Goal: Task Accomplishment & Management: Use online tool/utility

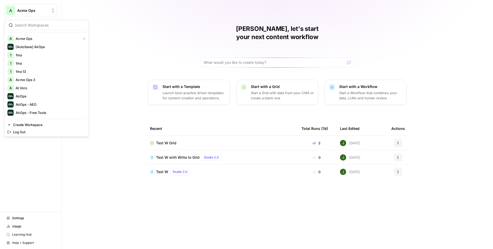
scroll to position [809, 0]
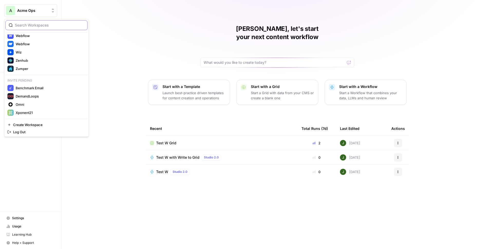
click at [33, 23] on input "search" at bounding box center [49, 25] width 69 height 5
click at [24, 106] on span "Omni" at bounding box center [50, 104] width 68 height 5
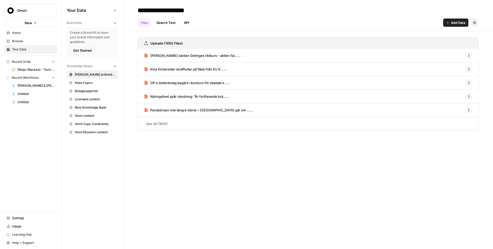
click at [89, 117] on span "Omni content" at bounding box center [95, 115] width 41 height 5
click at [176, 58] on span "Chefekonom: Bomarknaden står inför en tillnyktr......" at bounding box center [191, 55] width 83 height 5
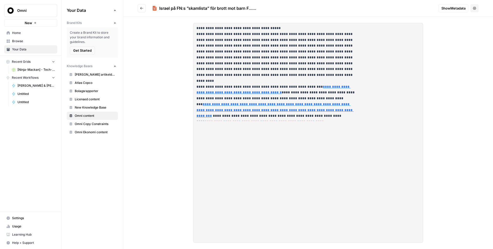
click at [454, 9] on span "Show Metadata" at bounding box center [454, 8] width 24 height 5
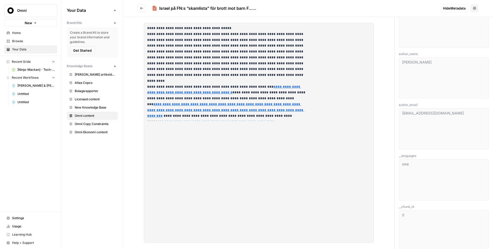
scroll to position [393, 0]
drag, startPoint x: 394, startPoint y: 54, endPoint x: 382, endPoint y: 55, distance: 11.8
click at [385, 54] on div "**********" at bounding box center [308, 124] width 370 height 249
click at [412, 52] on span "Metadata Values" at bounding box center [444, 50] width 90 height 5
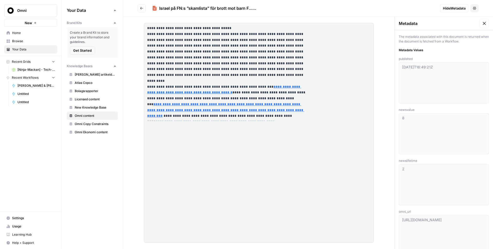
click at [39, 10] on span "Omni" at bounding box center [32, 10] width 31 height 5
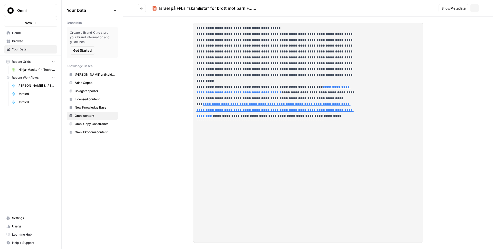
click at [20, 8] on span "Omni" at bounding box center [32, 10] width 31 height 5
type input "yid"
click at [30, 47] on span "Yiddish jobs" at bounding box center [50, 45] width 68 height 5
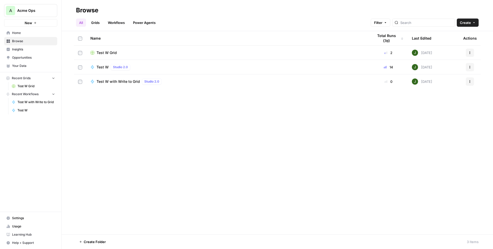
click at [146, 120] on div "Name Total Runs (7d) Last Edited Actions Test W Grid 2 [DATE] Actions Test W St…" at bounding box center [278, 132] width 432 height 203
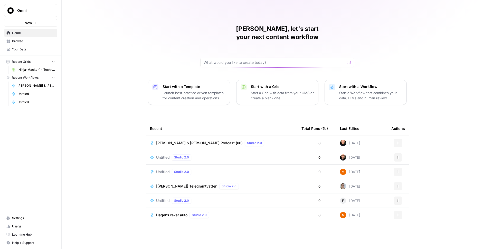
click at [20, 42] on span "Browse" at bounding box center [33, 41] width 43 height 5
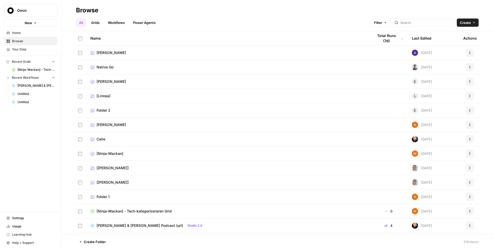
click at [119, 22] on link "Workflows" at bounding box center [116, 23] width 23 height 8
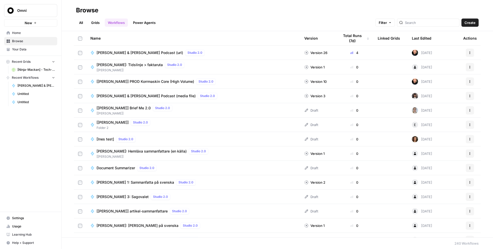
click at [425, 37] on div "Last Edited" at bounding box center [422, 38] width 20 height 14
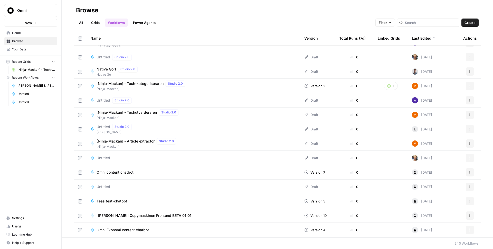
scroll to position [3200, 0]
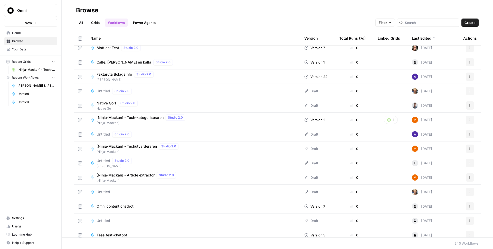
click at [109, 160] on span "Untitled" at bounding box center [104, 160] width 14 height 5
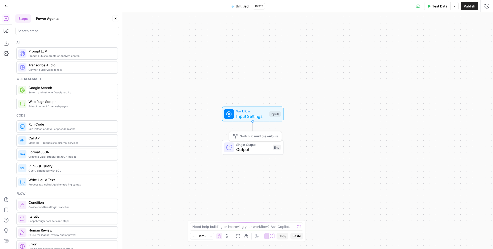
click at [243, 147] on span "Output" at bounding box center [253, 149] width 34 height 6
click at [486, 19] on icon "button" at bounding box center [487, 19] width 2 height 2
click at [47, 30] on input "search" at bounding box center [67, 30] width 99 height 5
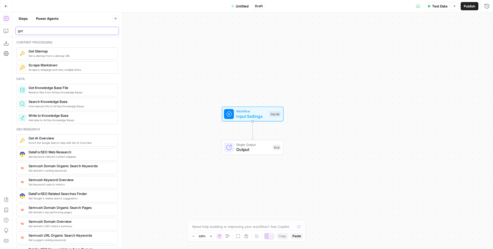
type input "get"
click at [60, 104] on span "Find relevant info in AirOps Knowledge Bases" at bounding box center [71, 106] width 85 height 4
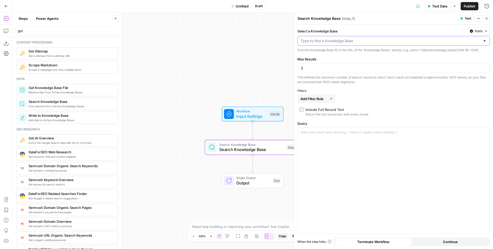
click at [339, 41] on input "Select a Knowledge Base" at bounding box center [391, 40] width 180 height 5
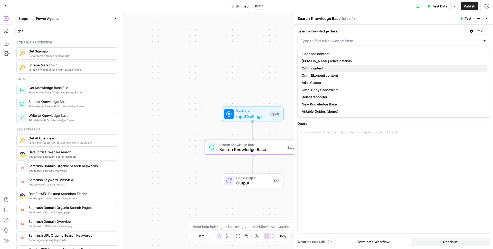
click at [325, 68] on span "Omni content" at bounding box center [393, 68] width 182 height 5
type input "Omni content"
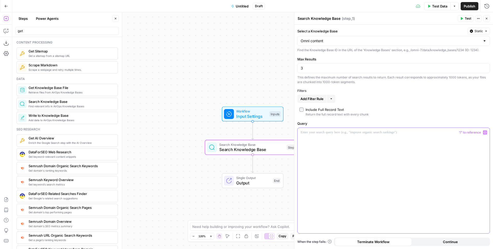
click at [313, 137] on div at bounding box center [394, 180] width 192 height 105
click at [333, 136] on div at bounding box center [394, 180] width 192 height 105
click at [244, 152] on span "Search Knowledge Base" at bounding box center [251, 149] width 65 height 6
click at [57, 88] on span "Get Knowledge Base File" at bounding box center [71, 87] width 85 height 5
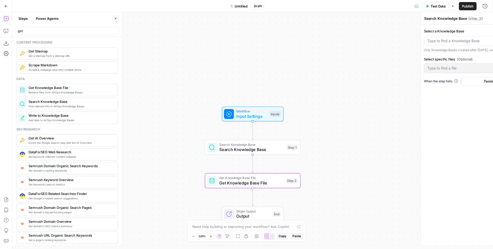
type textarea "Get Knowledge Base File"
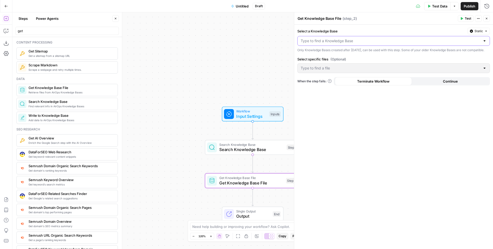
click at [332, 39] on input "Select a Knowledge Base" at bounding box center [391, 40] width 180 height 5
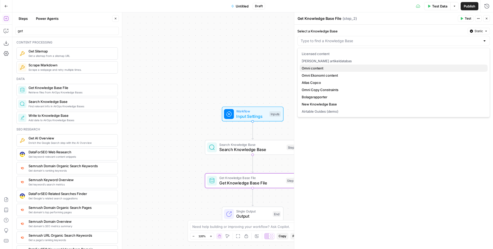
click at [323, 70] on span "Omni content" at bounding box center [393, 68] width 182 height 5
type input "Omni content"
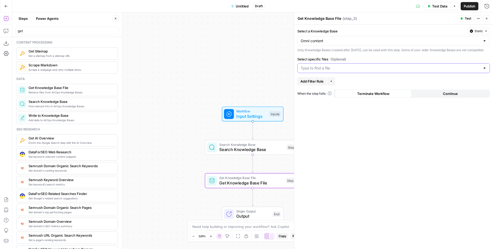
click at [323, 71] on input "Select specific files (Optional)" at bounding box center [391, 68] width 180 height 5
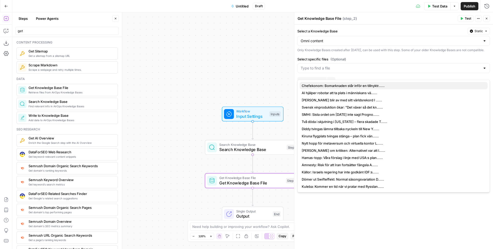
click at [324, 88] on span "Chefekonom: Bomarknaden står inför en tillnyktr......" at bounding box center [393, 85] width 182 height 5
click at [382, 52] on div "Only Knowledge Bases created after June 1st, 2024, can be used with this step. …" at bounding box center [394, 50] width 193 height 5
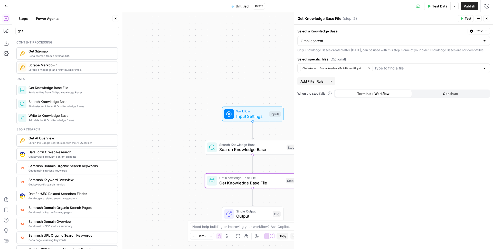
click at [319, 84] on span "Add Filter Rule" at bounding box center [312, 81] width 23 height 5
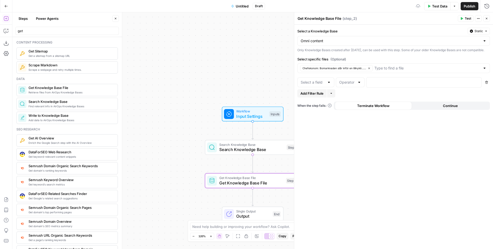
click at [326, 86] on div at bounding box center [316, 82] width 37 height 10
click at [219, 129] on div "Workflow Input Settings Inputs Search Knowledge Base Search Knowledge Base Step…" at bounding box center [252, 130] width 481 height 236
click at [246, 152] on span "Search Knowledge Base" at bounding box center [251, 149] width 65 height 6
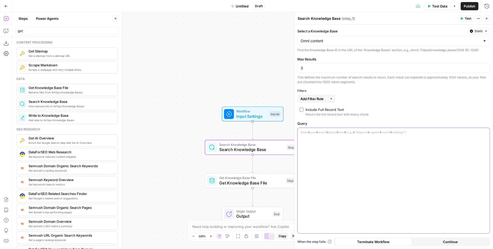
click at [332, 143] on div at bounding box center [394, 180] width 192 height 105
click at [464, 19] on button "Test" at bounding box center [466, 18] width 16 height 7
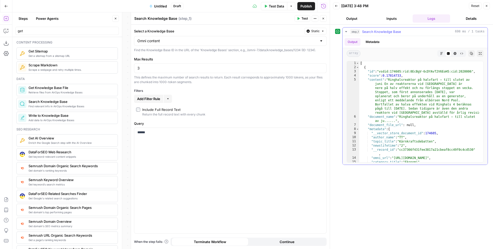
type textarea "**********"
click at [417, 95] on div "[ { "id" : "vsdid:174605:rid:8EcBgV-6cDYAvT2V6EoH5:cid:2020006" , "score" : 0.1…" at bounding box center [420, 115] width 120 height 109
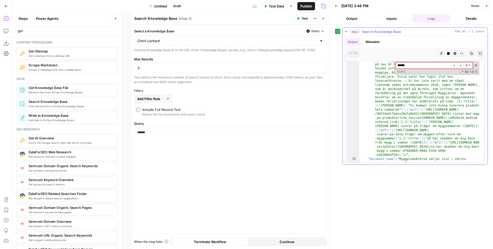
scroll to position [163, 0]
type input "******"
click at [417, 122] on div ""content" : "Myggprodukterna säljer slut – värsta rusningen på sex år Försäljni…" at bounding box center [420, 162] width 120 height 208
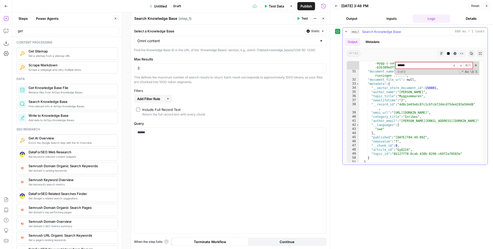
scroll to position [261, 0]
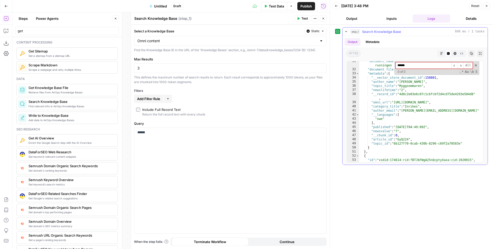
click at [423, 115] on div ""document_name" : "Myggprodukterna säljer slut – värsta rusningen ......" , "do…" at bounding box center [420, 115] width 120 height 113
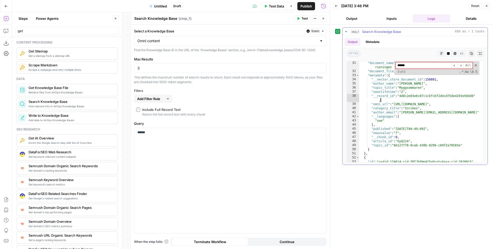
click at [406, 101] on div ""document_name" : "Myggprodukterna säljer slut – värsta rusningen ......" , "do…" at bounding box center [420, 117] width 120 height 113
type textarea "**********"
click at [411, 67] on input "******" at bounding box center [424, 65] width 56 height 6
paste input
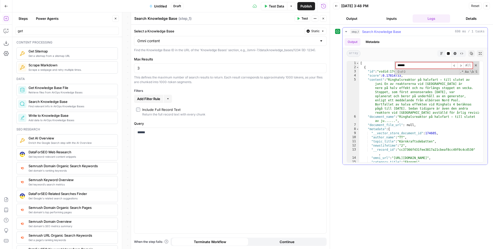
type input "******"
type textarea "**********"
drag, startPoint x: 406, startPoint y: 94, endPoint x: 400, endPoint y: 85, distance: 10.8
click at [406, 94] on div "[ { "id" : "vsdid:174605:rid:8EcBgV-6cDYAvT2V6EoH5:cid:2020006" , "score" : 0.1…" at bounding box center [420, 115] width 120 height 109
click at [475, 65] on span at bounding box center [476, 65] width 4 height 4
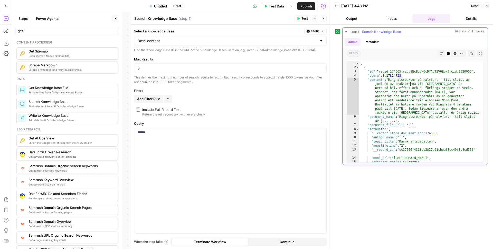
click at [410, 82] on div "[ { "id" : "vsdid:174605:rid:8EcBgV-6cDYAvT2V6EoH5:cid:2020006" , "score" : 0.1…" at bounding box center [420, 115] width 120 height 109
click at [420, 89] on div "[ { "id" : "vsdid:174605:rid:8EcBgV-6cDYAvT2V6EoH5:cid:2020006" , "score" : 0.1…" at bounding box center [420, 115] width 120 height 109
click at [156, 109] on div "Include Full Record Text" at bounding box center [161, 109] width 38 height 5
click at [204, 151] on div "******" at bounding box center [230, 180] width 192 height 105
click at [305, 21] on button "Test" at bounding box center [303, 18] width 16 height 7
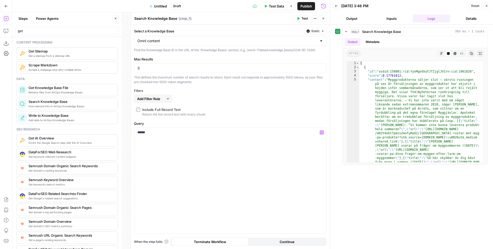
type textarea "**********"
click at [424, 107] on div "[ { "id" : "vsdid:150801:rid:YyoMge5kaTJTZjglJVIrn:cid:1961828" , "score" : 0.1…" at bounding box center [420, 163] width 120 height 204
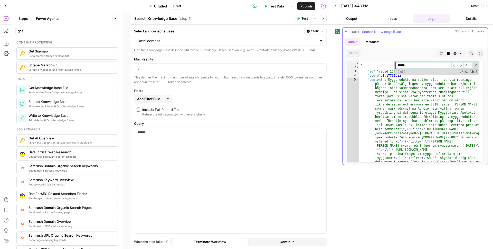
type input "******"
click at [409, 95] on div "[ { "id" : "vsdid:150801:rid:YyoMge5kaTJTZjglJVIrn:cid:1961828" , "score" : 0.1…" at bounding box center [420, 163] width 120 height 204
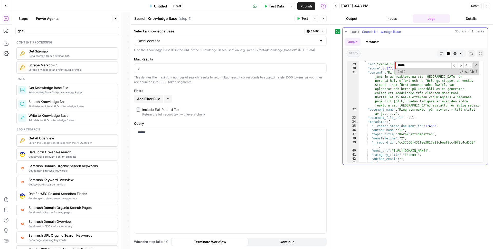
scroll to position [325, 0]
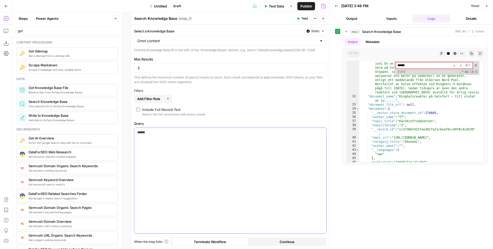
click at [214, 149] on div "******" at bounding box center [230, 180] width 192 height 105
click at [300, 17] on button "Test" at bounding box center [303, 18] width 16 height 7
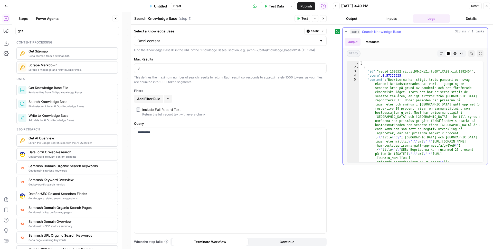
type textarea "**********"
click at [404, 78] on div "[ { "id" : "vsdid:160552:rid:itDMxGMiZijfv0KTiXAB8:cid:1992404" , "score" : 0.5…" at bounding box center [420, 117] width 120 height 113
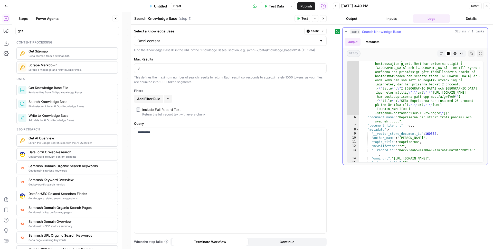
scroll to position [65, 0]
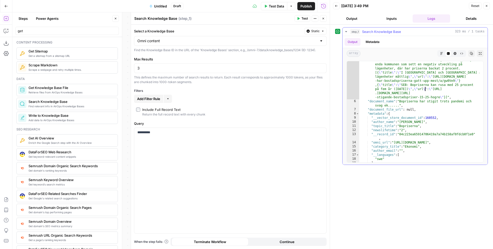
click at [425, 91] on div ""content" : "Bopriserna har stigit trots pandemi och svag ekonomi Bostadsmarkna…" at bounding box center [420, 108] width 120 height 191
click at [433, 117] on div ""content" : "Bopriserna har stigit trots pandemi och svag ekonomi Bostadsmarkna…" at bounding box center [420, 108] width 120 height 191
type textarea "**********"
click at [433, 117] on div ""content" : "Bopriserna har stigit trots pandemi och svag ekonomi Bostadsmarkna…" at bounding box center [420, 108] width 120 height 191
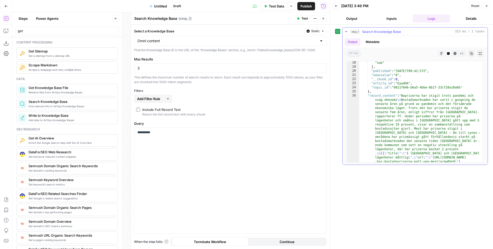
scroll to position [0, 0]
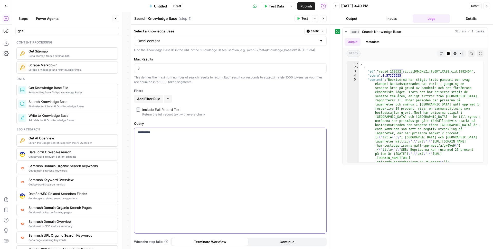
click at [183, 146] on div "**********" at bounding box center [230, 180] width 192 height 105
click at [304, 20] on span "Test" at bounding box center [305, 18] width 6 height 5
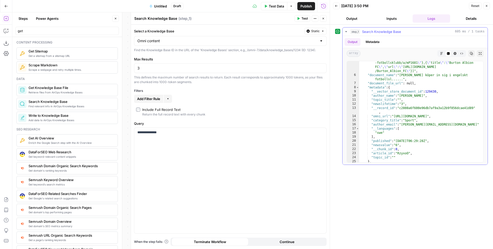
scroll to position [75, 0]
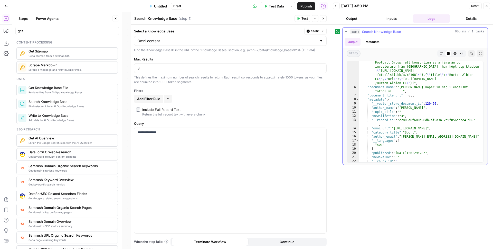
type textarea "**********"
click at [414, 88] on div ""content" : "Erik Karlsson köper in sig i engelskt fotbollslag NHL-stjärnan Eri…" at bounding box center [420, 96] width 120 height 187
type input "******"
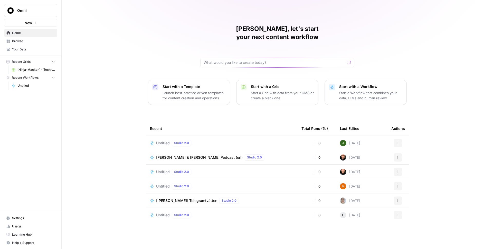
click at [24, 48] on span "Your Data" at bounding box center [33, 49] width 43 height 5
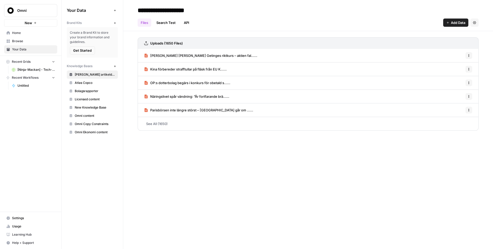
click at [92, 115] on span "Omni content" at bounding box center [95, 115] width 41 height 5
click at [200, 56] on span "Chefekonom: Bomarknaden står inför en tillnyktr......" at bounding box center [191, 55] width 83 height 5
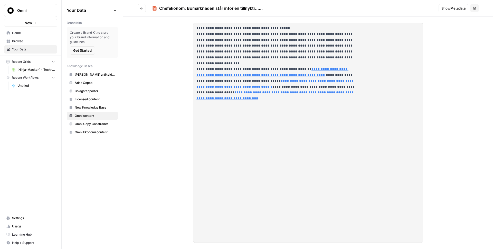
click at [339, 118] on div "**********" at bounding box center [308, 133] width 230 height 220
click at [456, 9] on span "Show Metadata" at bounding box center [454, 8] width 24 height 5
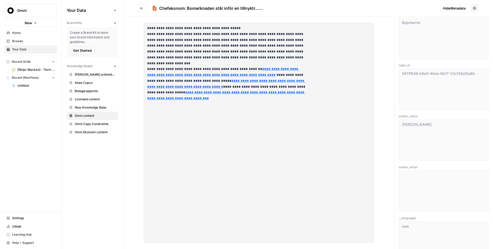
scroll to position [418, 0]
